Goal: Task Accomplishment & Management: Use online tool/utility

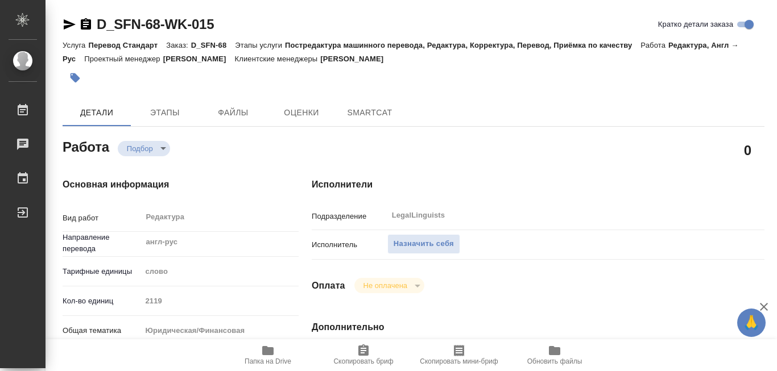
type textarea "x"
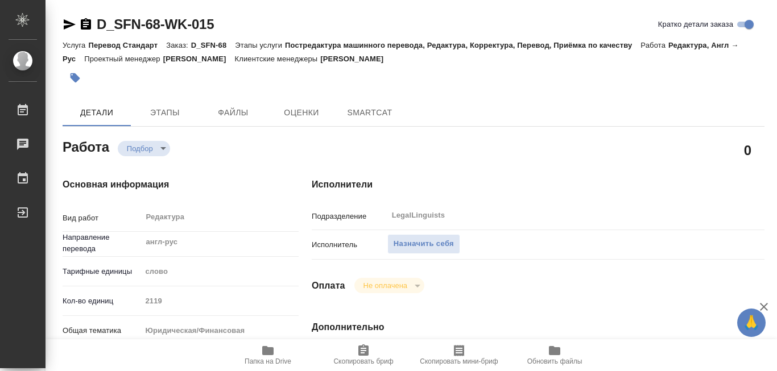
type textarea "x"
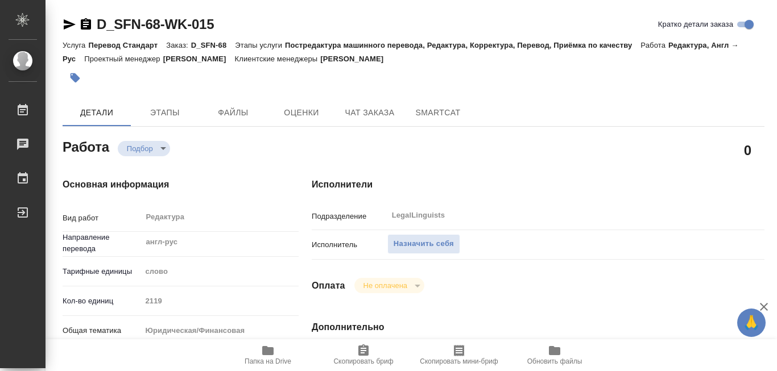
type textarea "x"
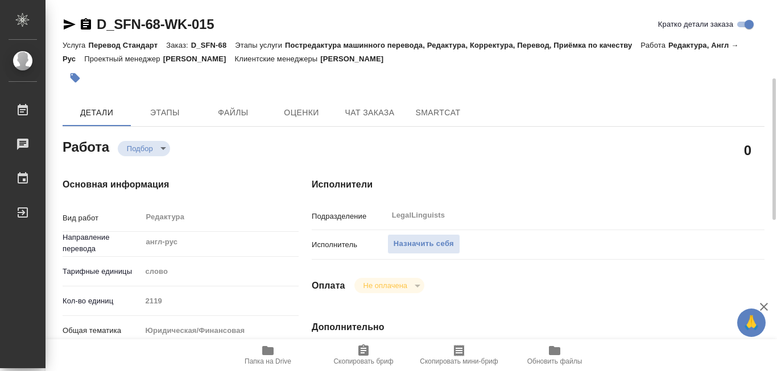
scroll to position [114, 0]
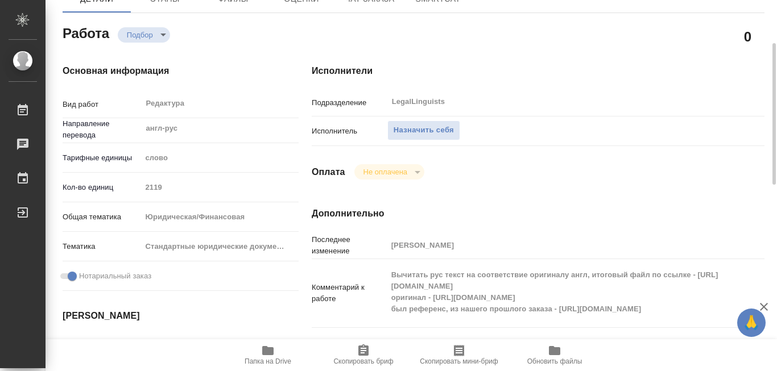
type textarea "x"
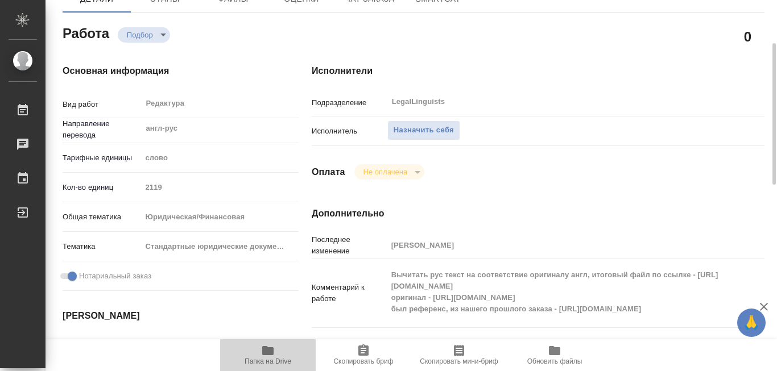
click at [264, 348] on icon "button" at bounding box center [267, 350] width 11 height 9
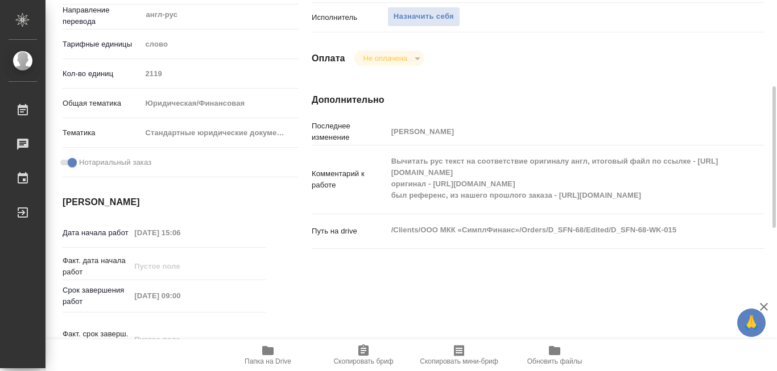
drag, startPoint x: 391, startPoint y: 179, endPoint x: 555, endPoint y: 180, distance: 163.8
click at [555, 180] on textarea "Вычитать рус текст на соответствие оригиналу англ, итоговый файл по ссылке - [U…" at bounding box center [557, 178] width 340 height 53
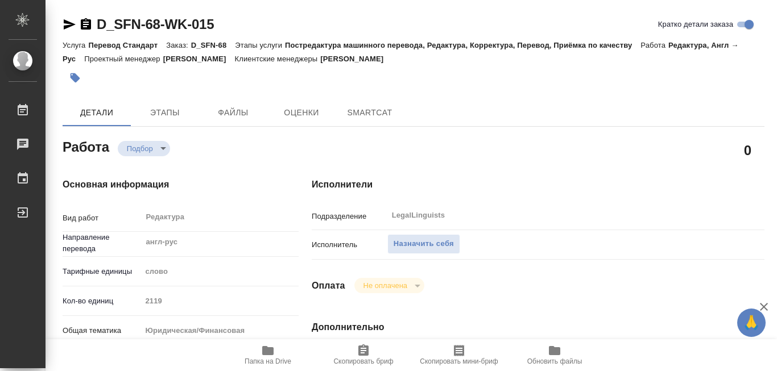
type textarea "x"
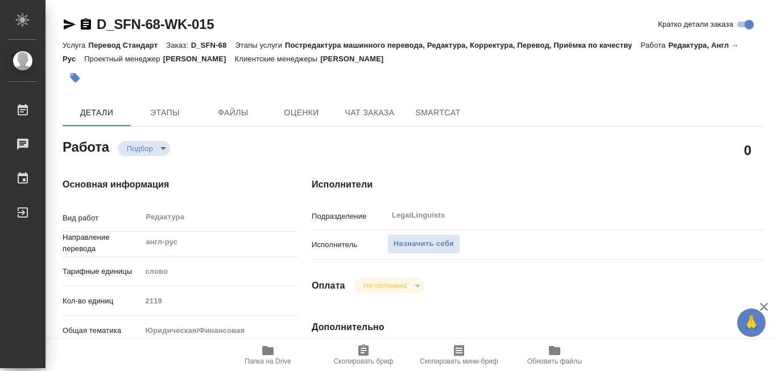
type textarea "x"
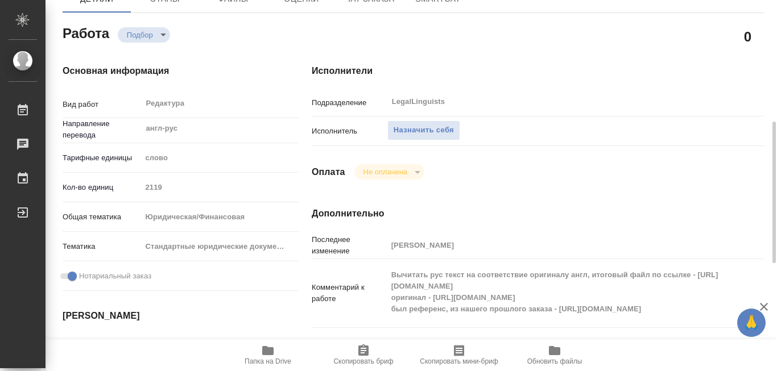
type textarea "x"
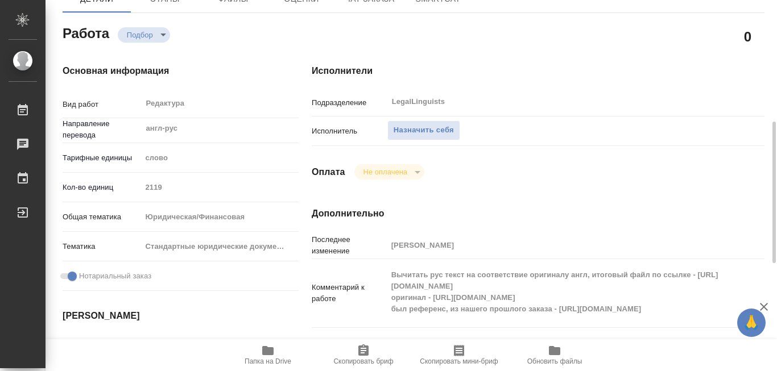
scroll to position [171, 0]
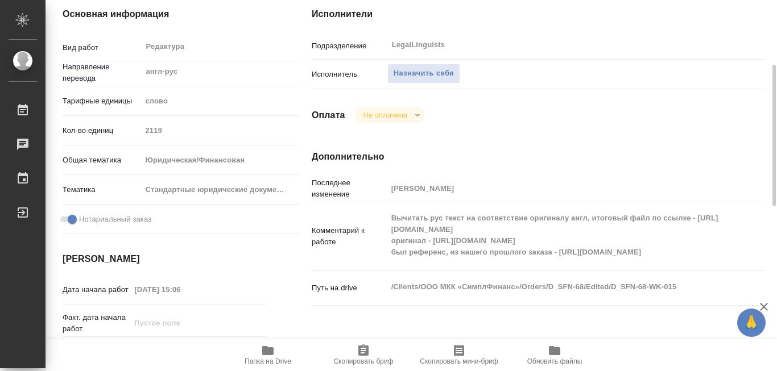
type textarea "x"
